Goal: Check status

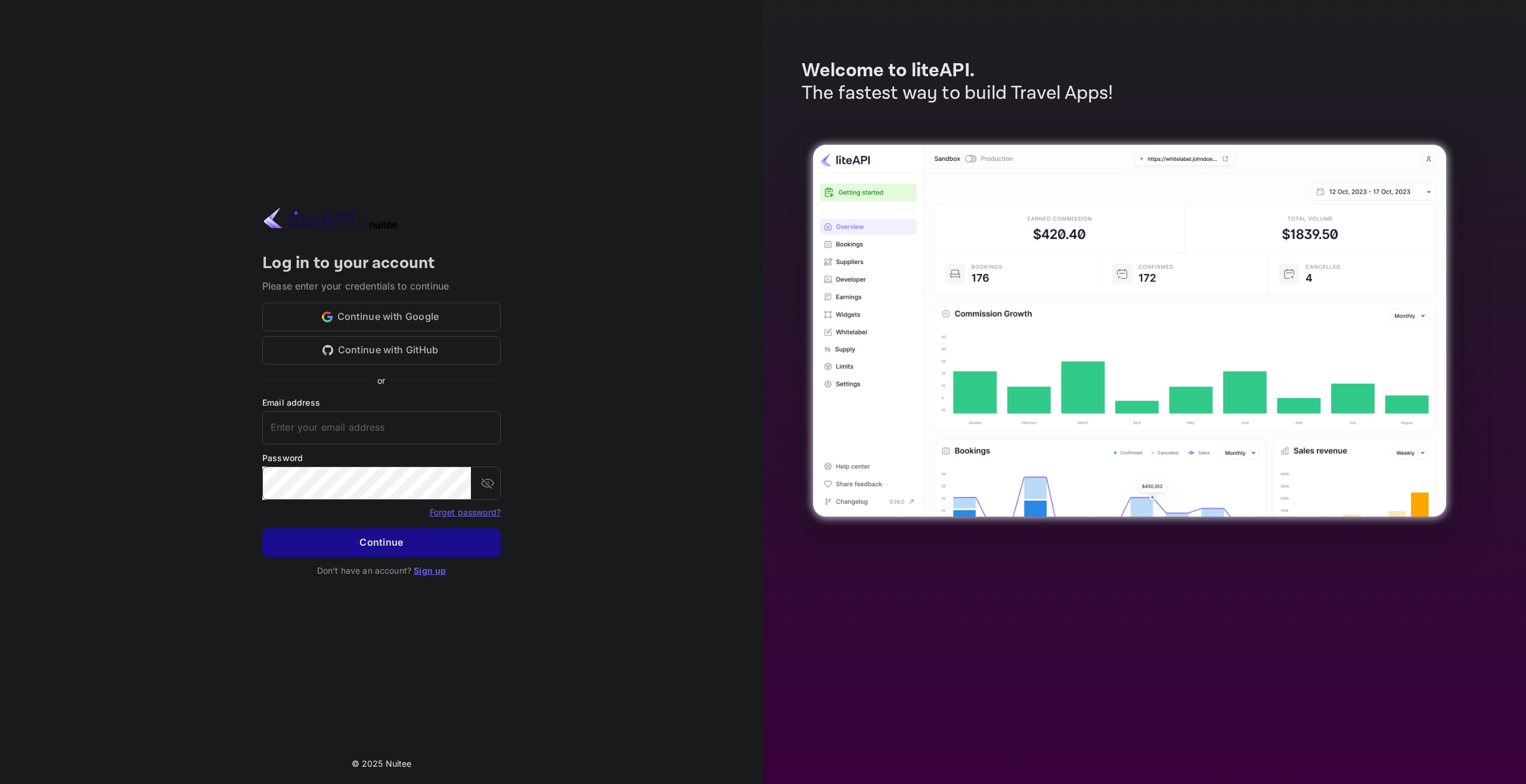
type input "[EMAIL_ADDRESS][DOMAIN_NAME]"
click at [378, 549] on button "Continue" at bounding box center [382, 542] width 238 height 29
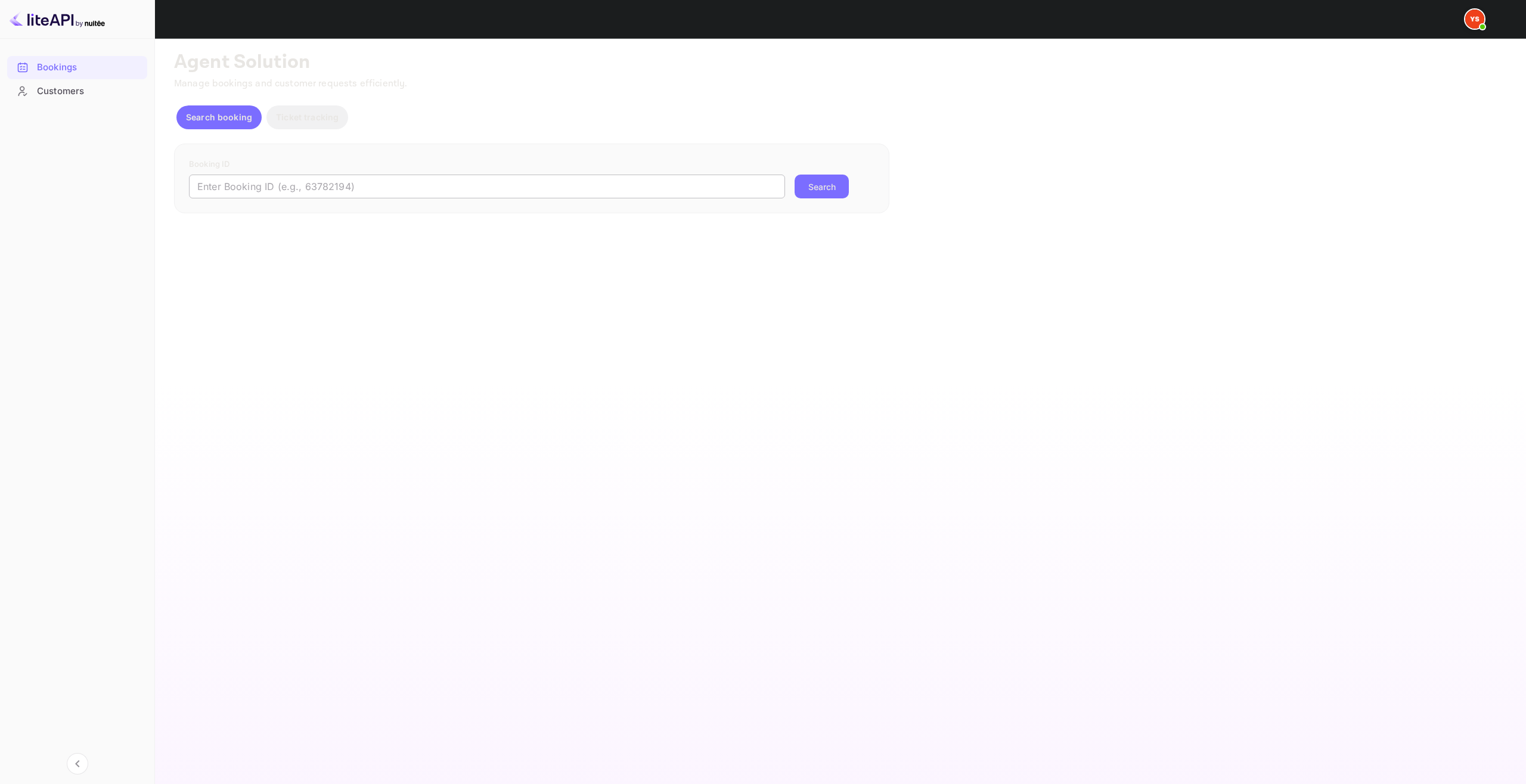
click at [344, 178] on input "text" at bounding box center [487, 187] width 596 height 24
paste input "8723635"
type input "8723635"
click at [794, 175] on button "Search" at bounding box center [821, 187] width 54 height 24
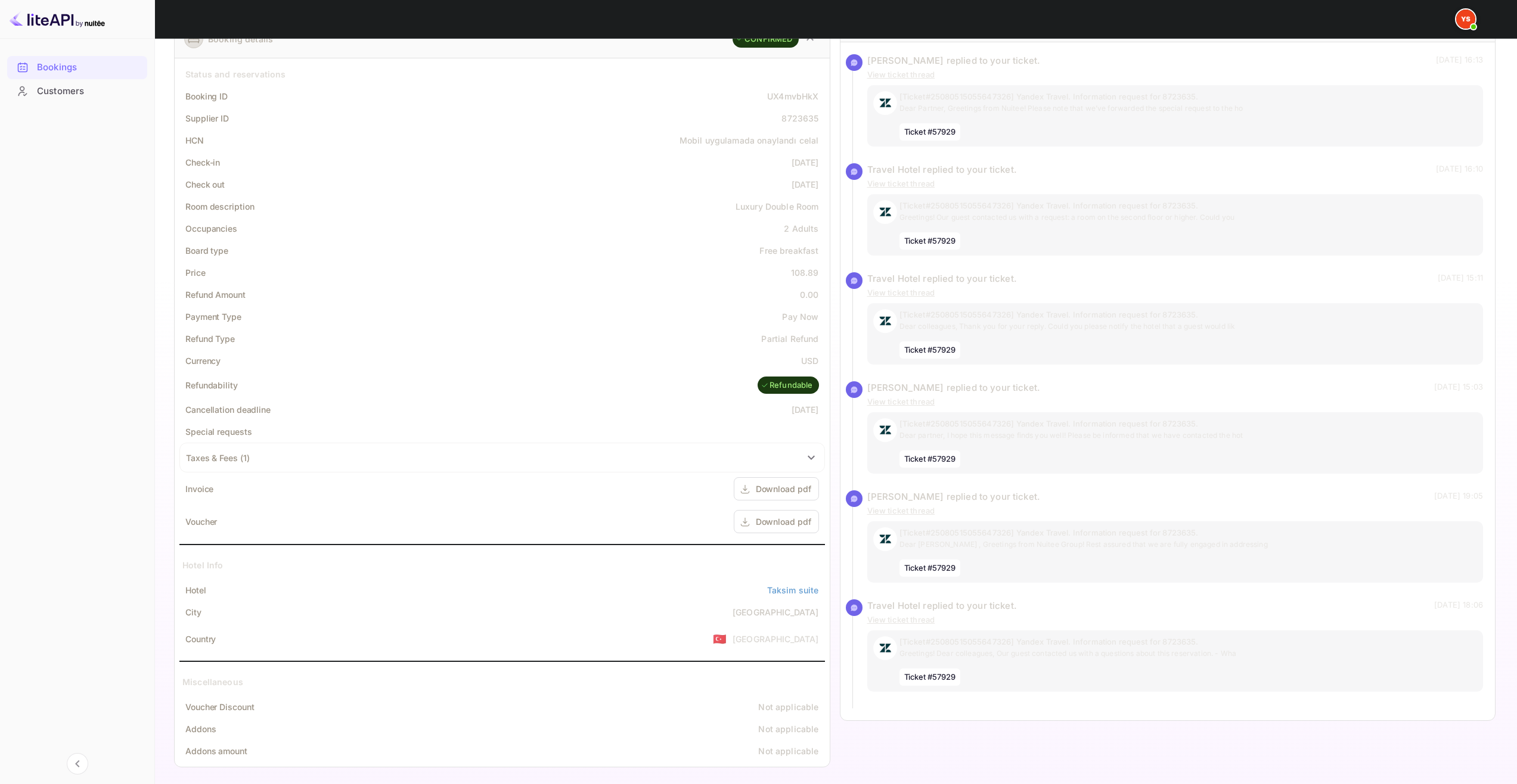
scroll to position [206, 0]
click at [754, 511] on div "Download pdf" at bounding box center [776, 515] width 85 height 23
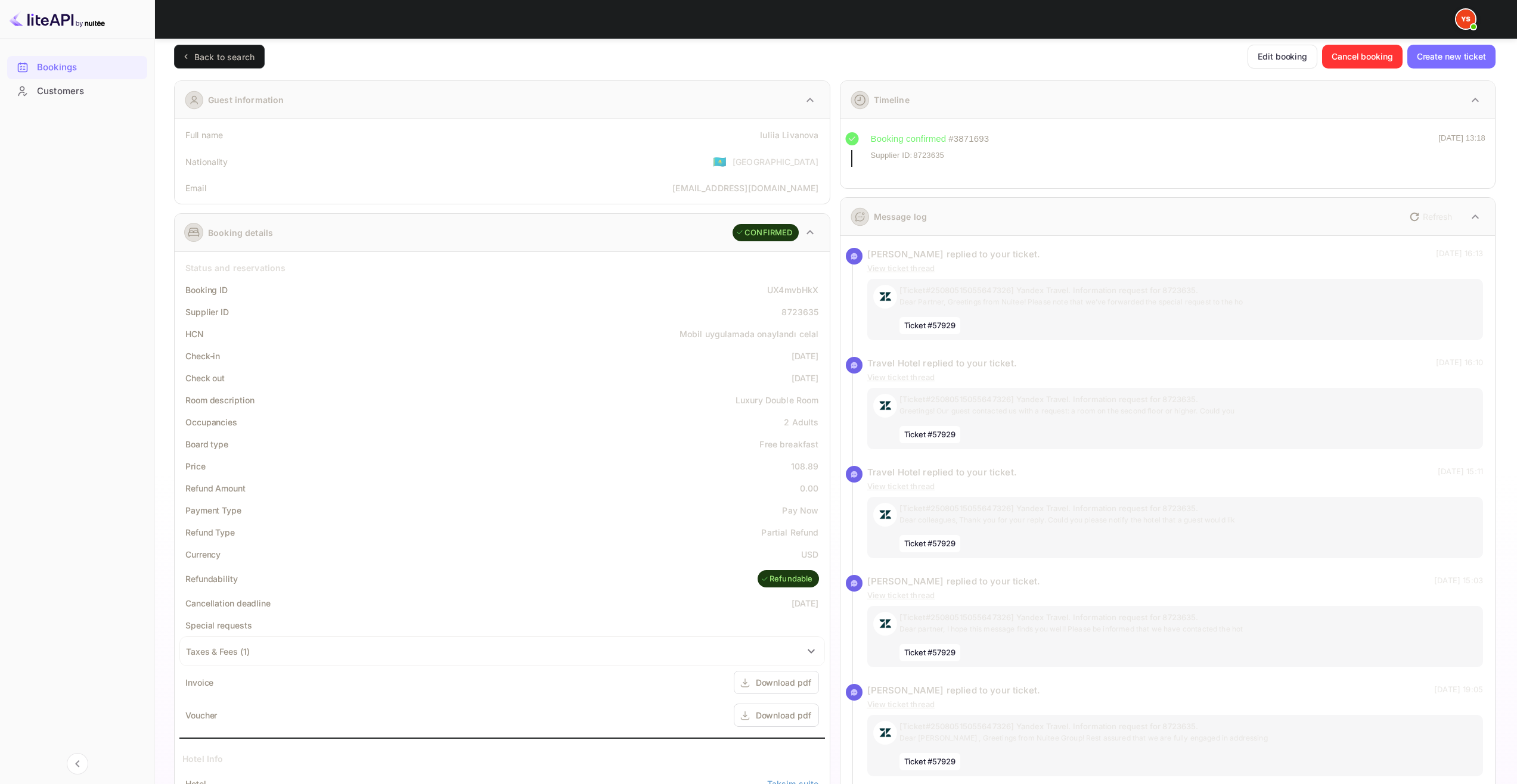
scroll to position [0, 0]
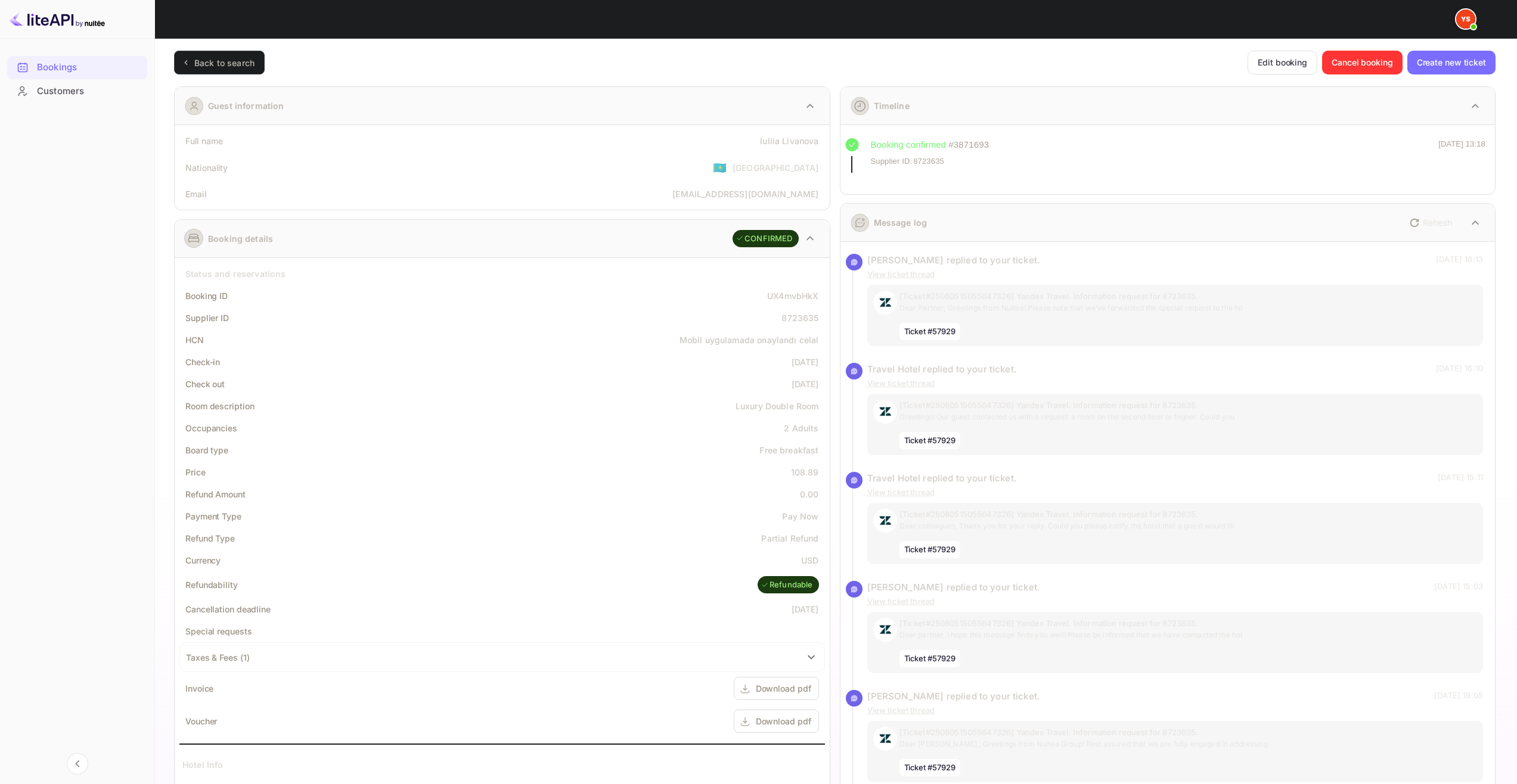
click at [210, 56] on div "Back to search" at bounding box center [224, 63] width 60 height 13
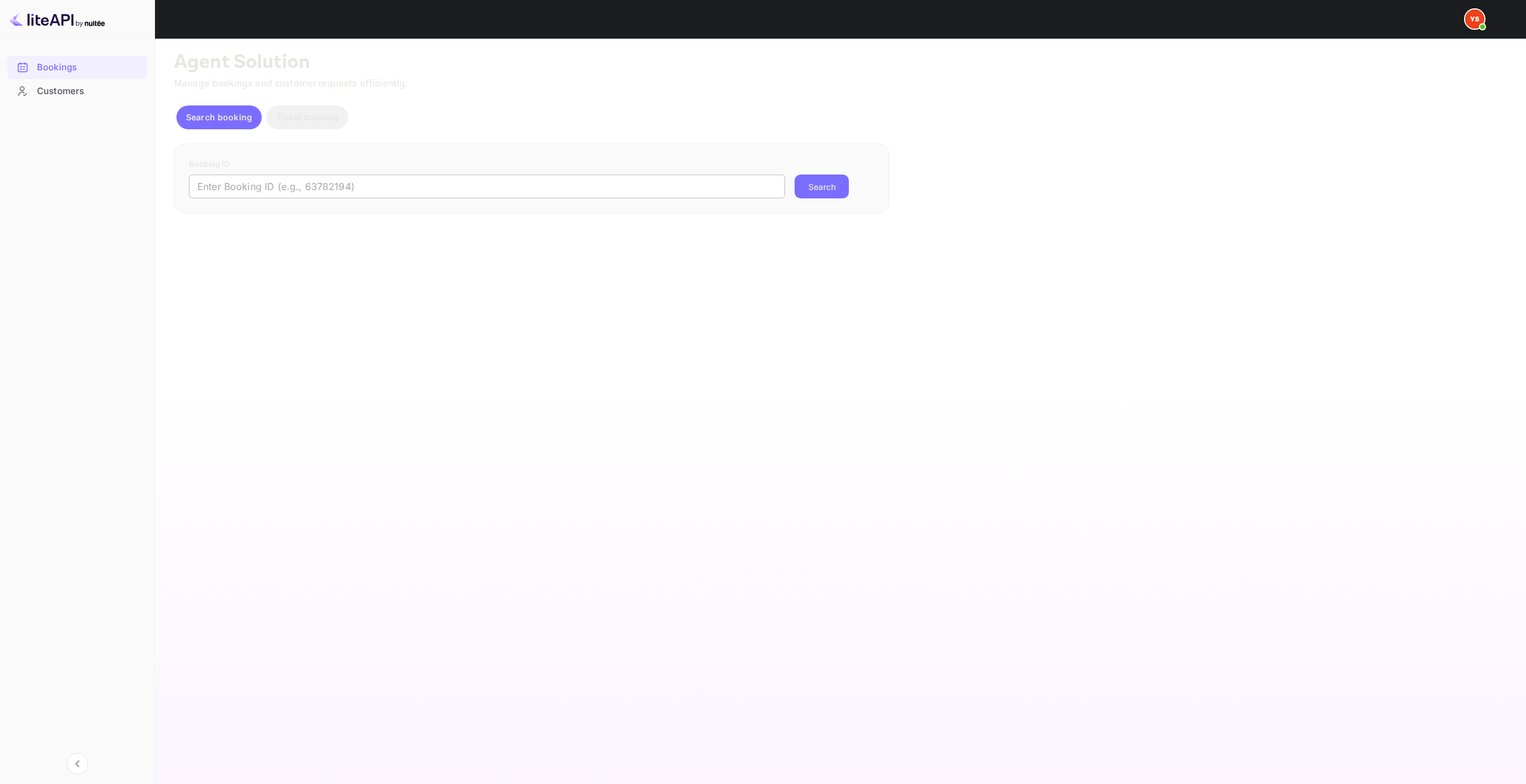
click at [333, 184] on input "text" at bounding box center [487, 187] width 596 height 24
paste input "8545762"
type input "8545762"
click at [817, 186] on button "Search" at bounding box center [821, 187] width 54 height 24
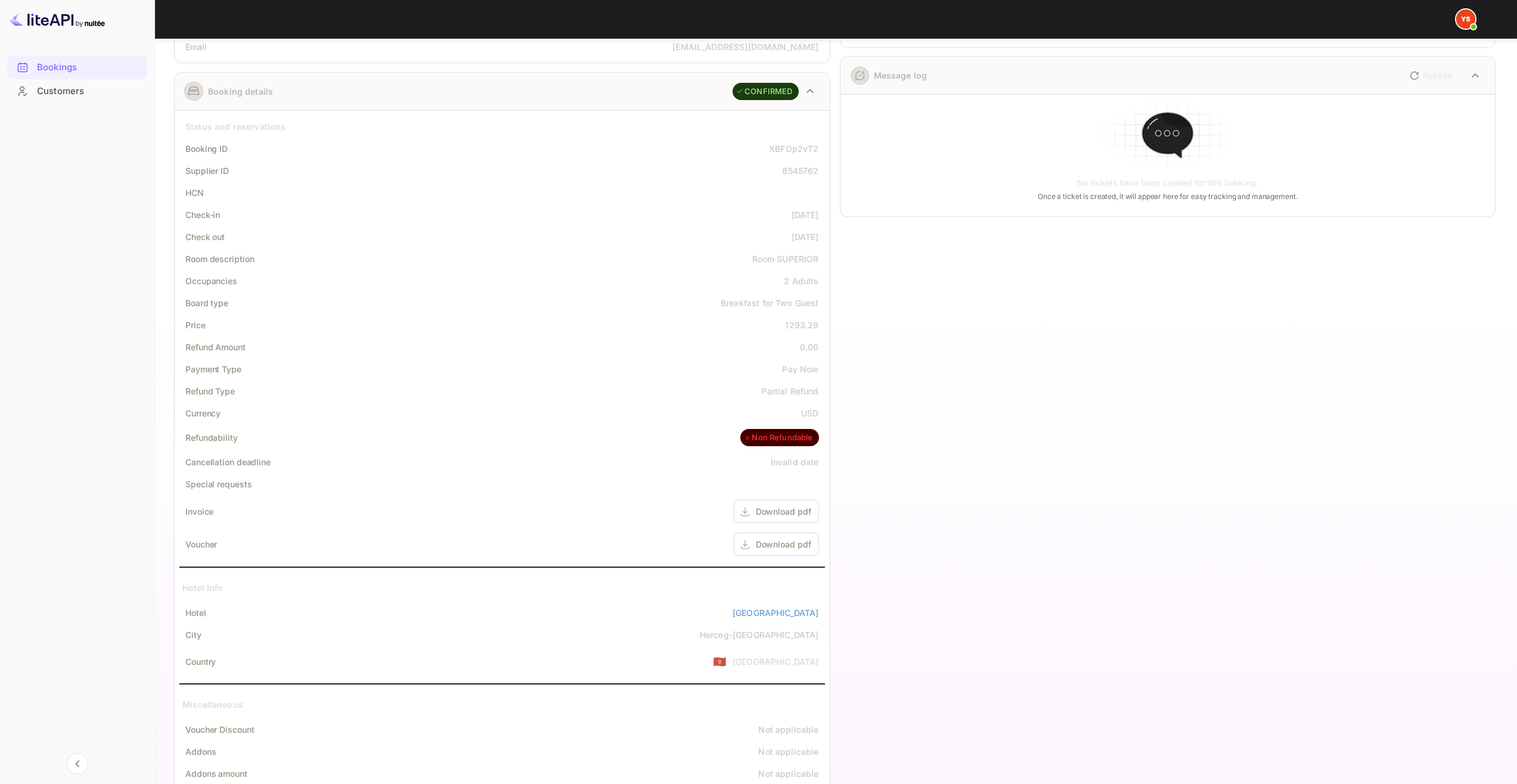
scroll to position [175, 0]
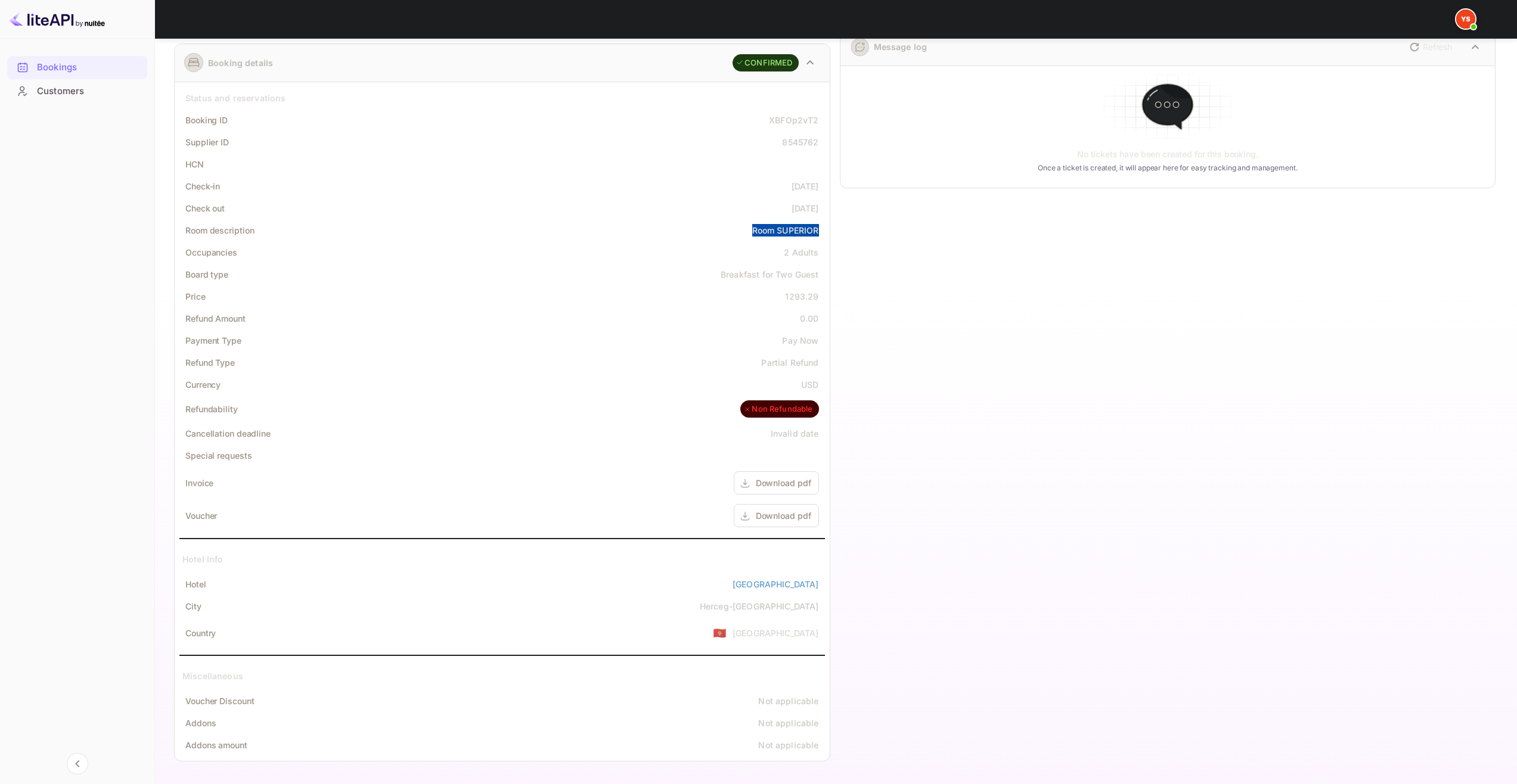
drag, startPoint x: 748, startPoint y: 226, endPoint x: 816, endPoint y: 238, distance: 69.1
click at [816, 238] on div "Room description Room SUPERIOR" at bounding box center [502, 230] width 646 height 22
click at [678, 274] on div "Board type Breakfast for Two Guest" at bounding box center [502, 274] width 646 height 22
